Goal: Navigation & Orientation: Find specific page/section

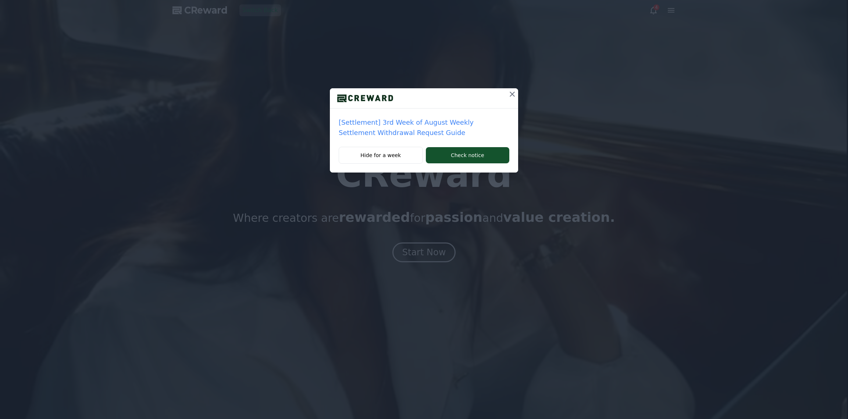
click at [514, 92] on icon at bounding box center [511, 94] width 5 height 5
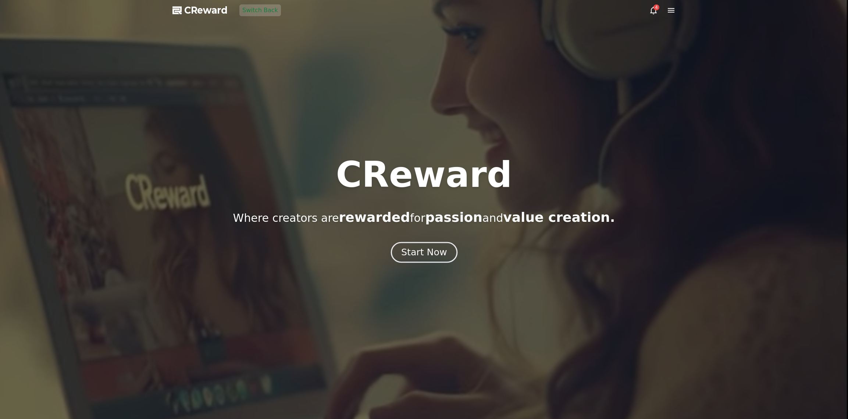
click at [416, 258] on div "Start Now" at bounding box center [424, 252] width 46 height 12
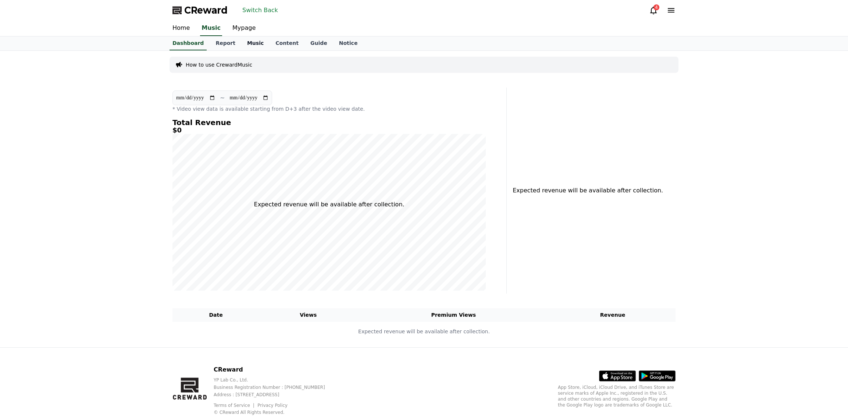
click at [241, 43] on link "Music" at bounding box center [255, 43] width 28 height 14
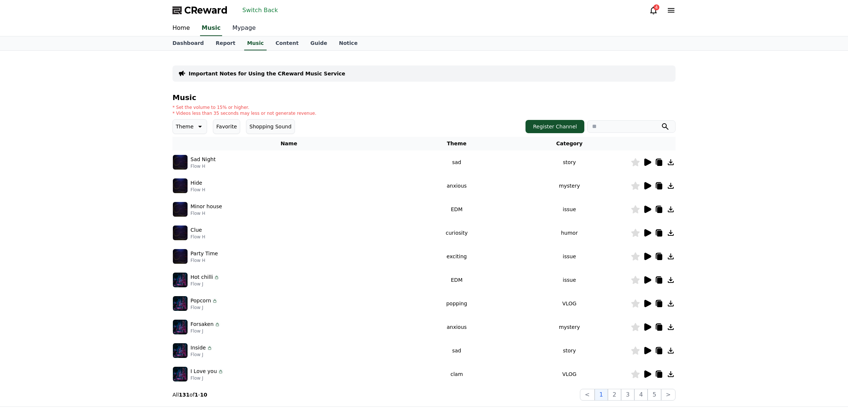
click at [238, 28] on link "Mypage" at bounding box center [243, 28] width 35 height 15
select select "**********"
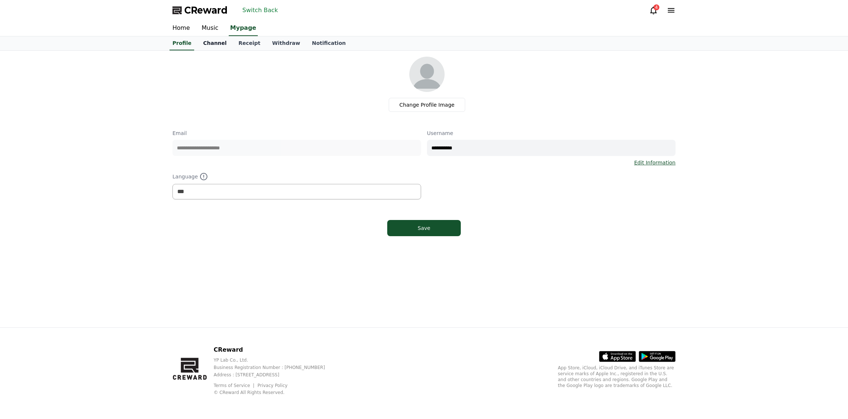
click at [210, 47] on link "Channel" at bounding box center [214, 43] width 35 height 14
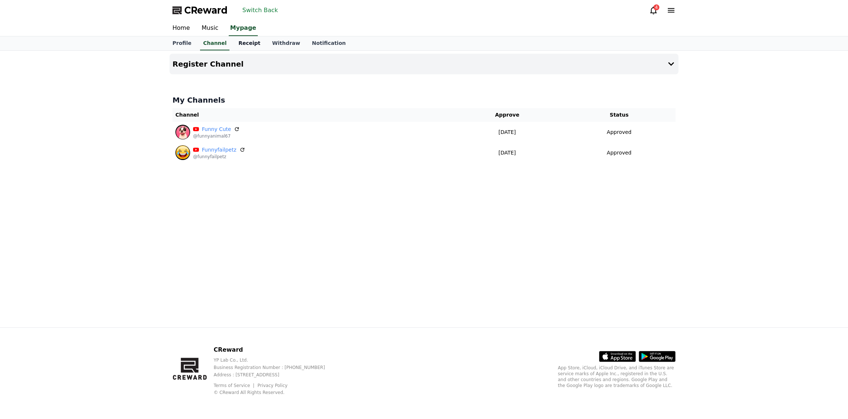
click at [239, 42] on link "Receipt" at bounding box center [249, 43] width 34 height 14
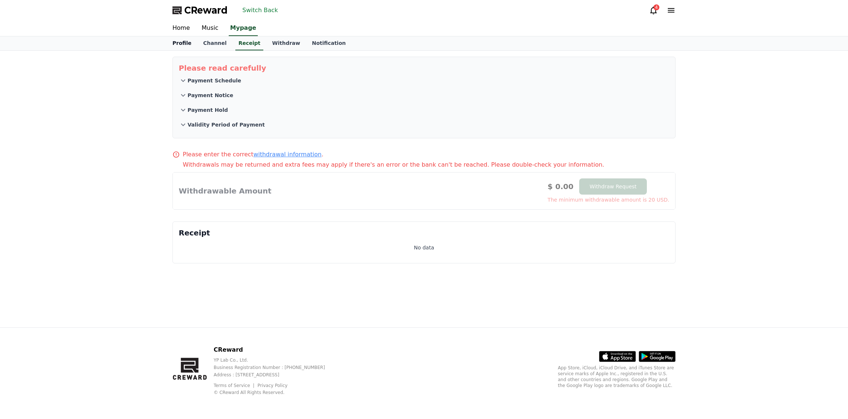
click at [189, 42] on link "Profile" at bounding box center [182, 43] width 31 height 14
select select "**********"
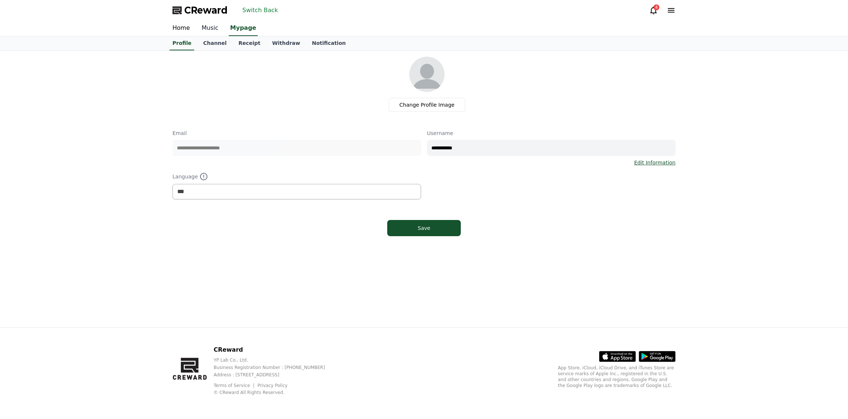
click at [209, 29] on link "Music" at bounding box center [210, 28] width 29 height 15
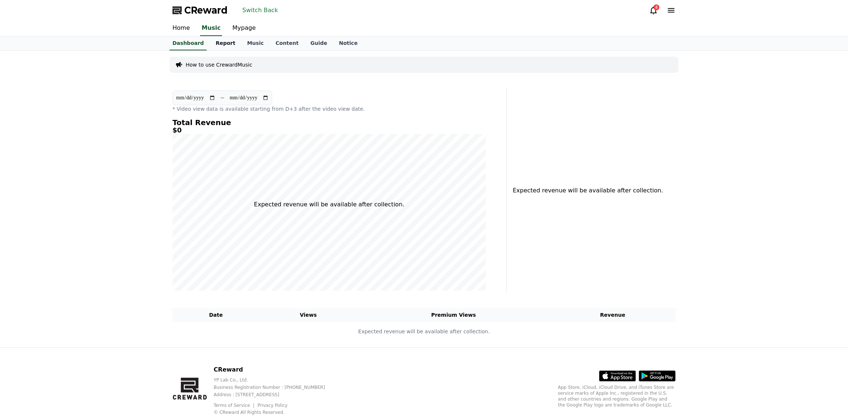
click at [211, 43] on link "Report" at bounding box center [226, 43] width 32 height 14
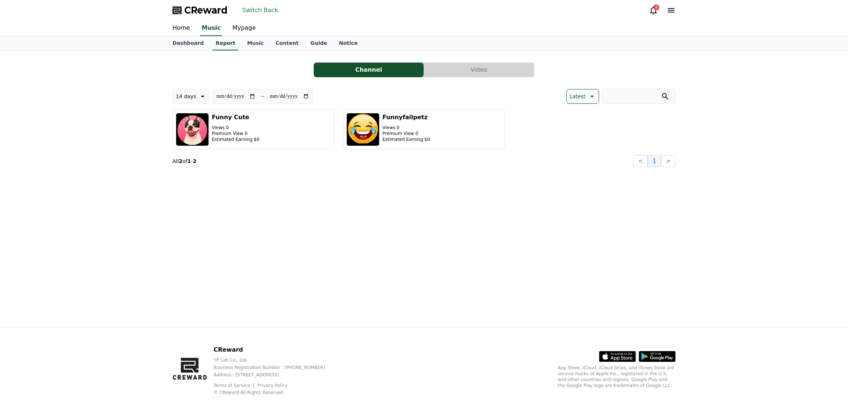
click at [480, 72] on button "Video" at bounding box center [479, 69] width 110 height 15
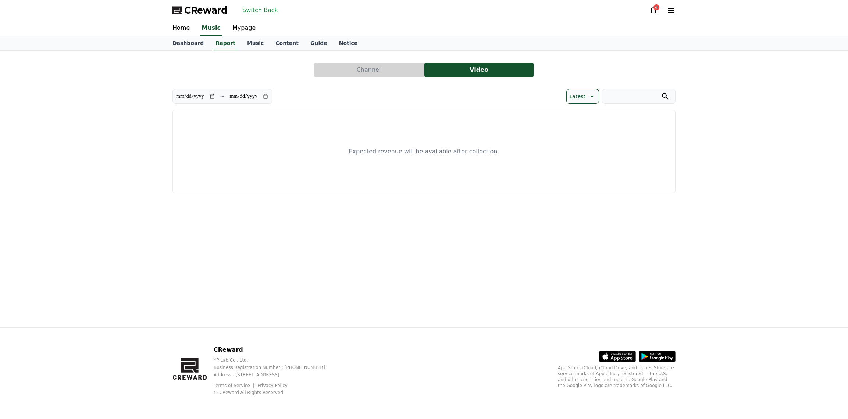
click at [604, 48] on div "Dashboard Report Music Content Guide Notice" at bounding box center [424, 43] width 515 height 14
click at [269, 8] on button "Switch Back" at bounding box center [260, 10] width 42 height 12
